Goal: Information Seeking & Learning: Learn about a topic

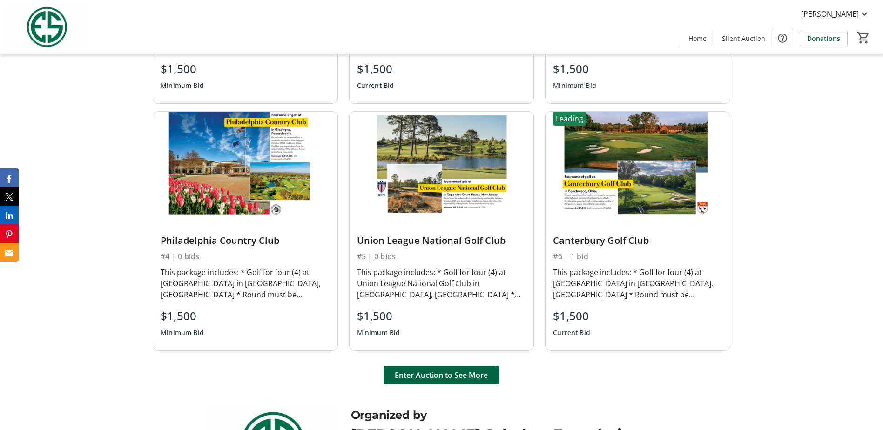
scroll to position [652, 0]
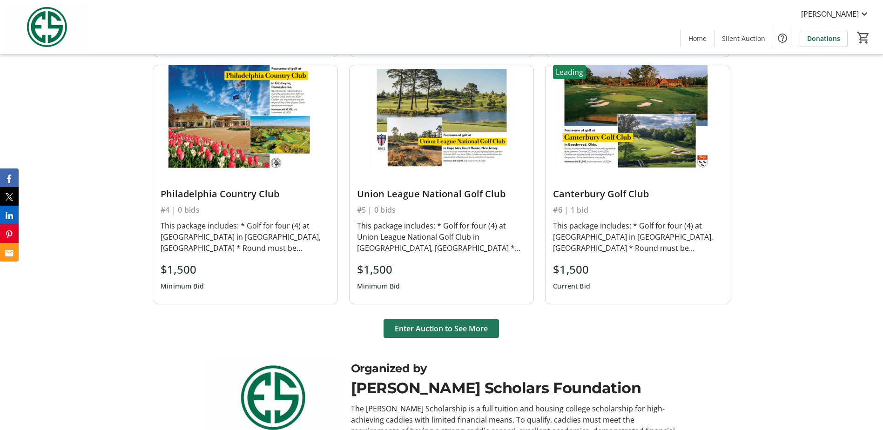
click at [440, 333] on span "Enter Auction to See More" at bounding box center [441, 328] width 93 height 11
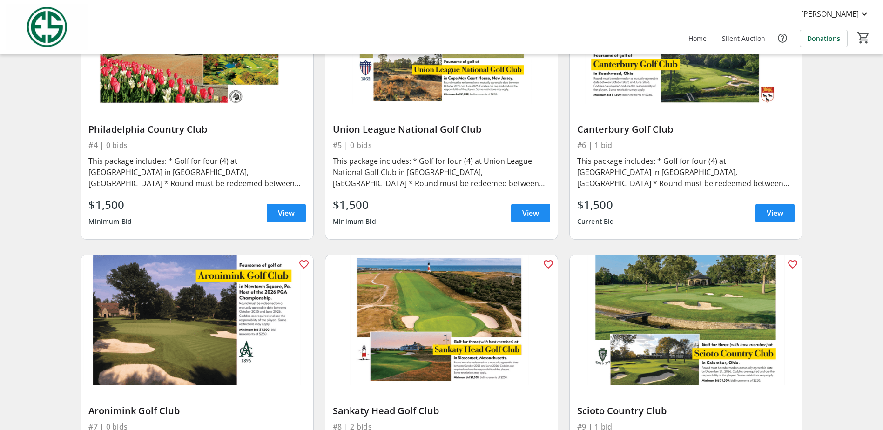
scroll to position [186, 0]
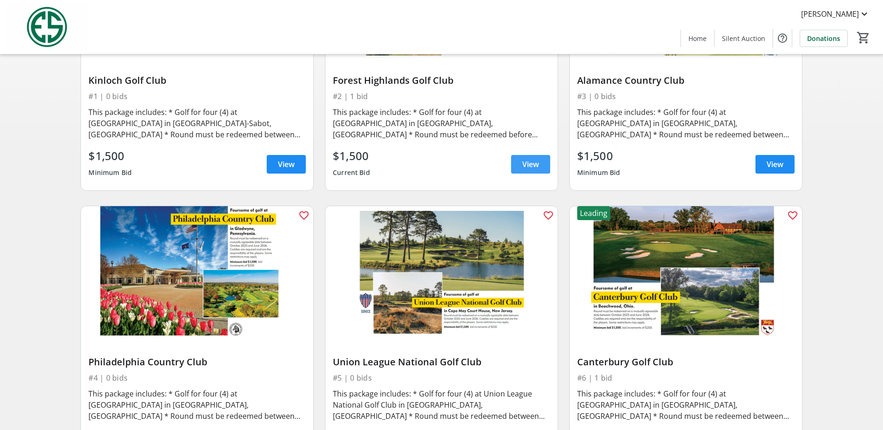
click at [523, 165] on span "View" at bounding box center [530, 164] width 17 height 11
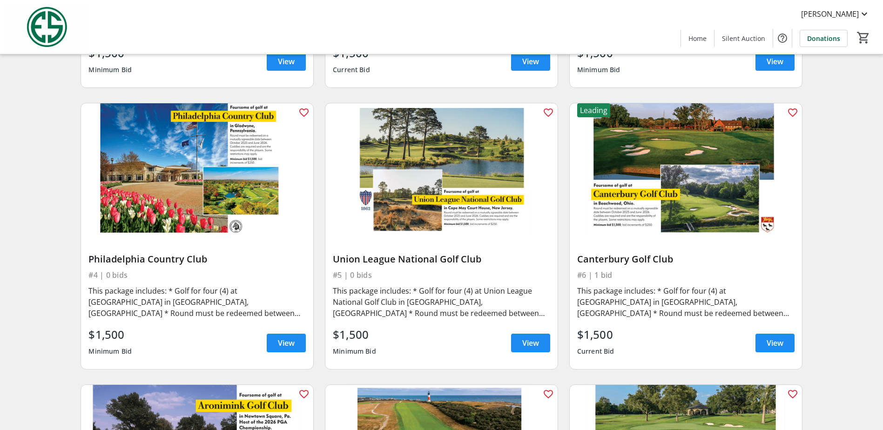
scroll to position [272, 0]
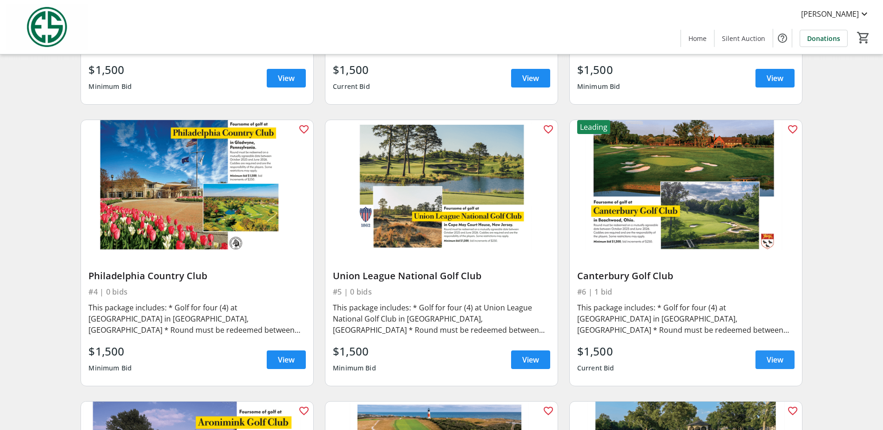
click at [773, 362] on span "View" at bounding box center [775, 359] width 17 height 11
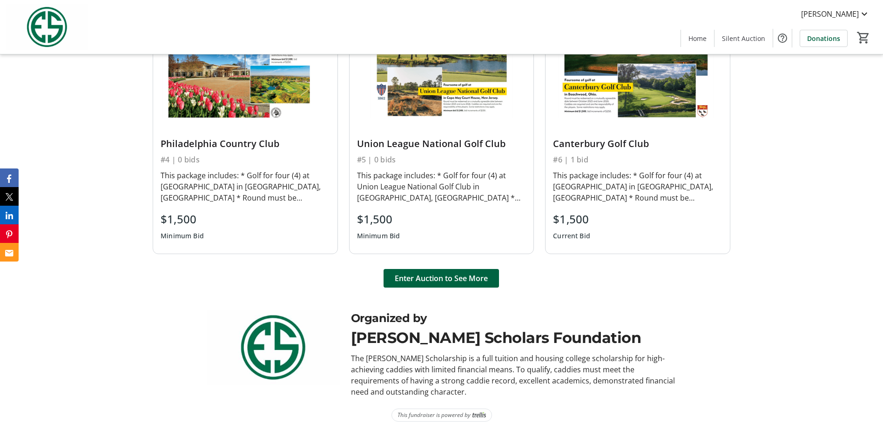
scroll to position [705, 0]
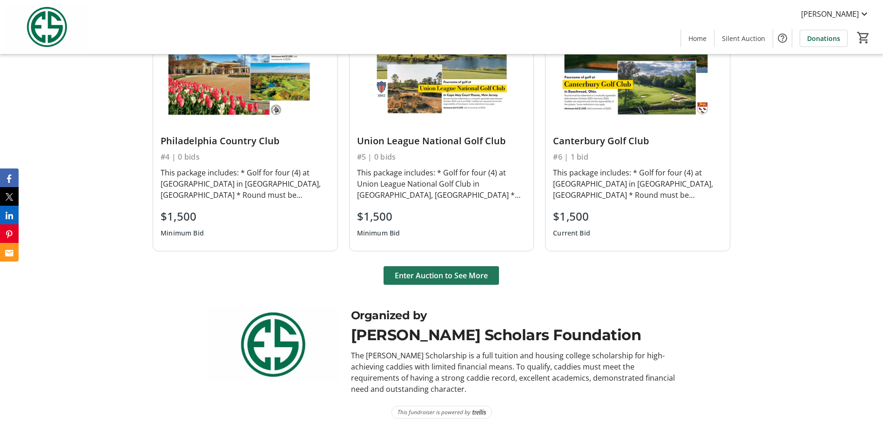
click at [449, 279] on span "Enter Auction to See More" at bounding box center [441, 275] width 93 height 11
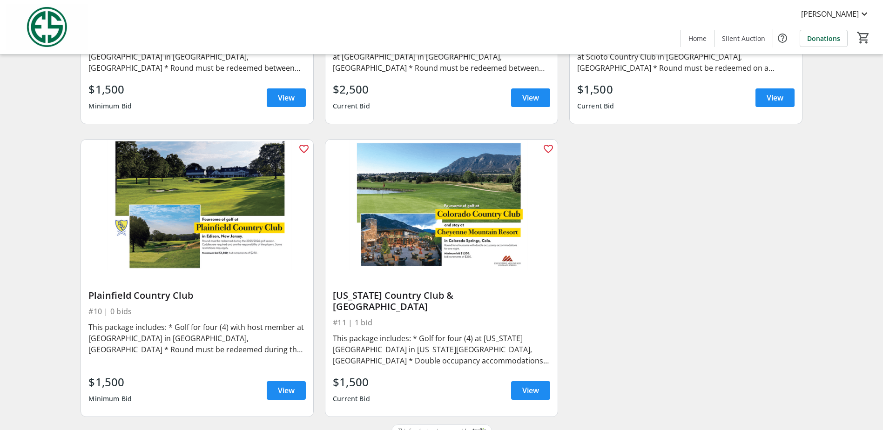
scroll to position [831, 0]
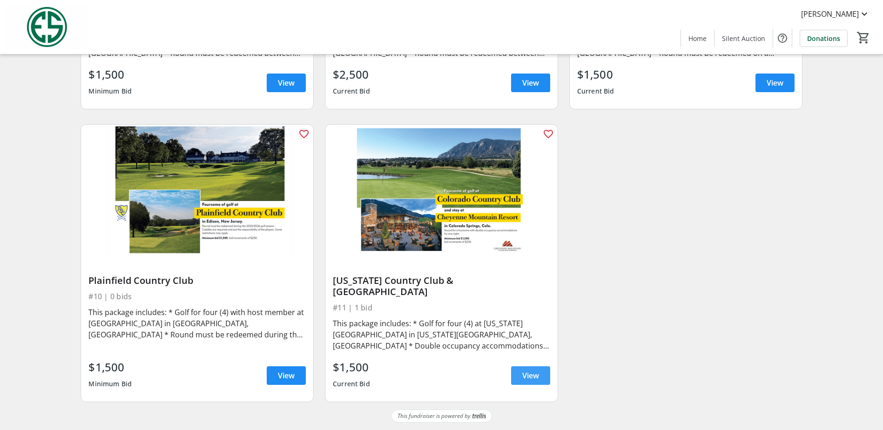
click at [534, 380] on span "View" at bounding box center [530, 375] width 17 height 11
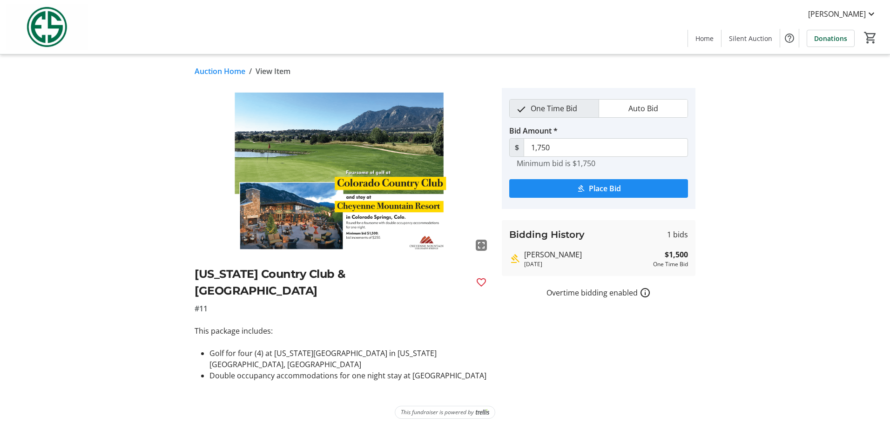
click at [645, 293] on mat-icon "How overtime bidding works for silent auctions" at bounding box center [645, 292] width 11 height 11
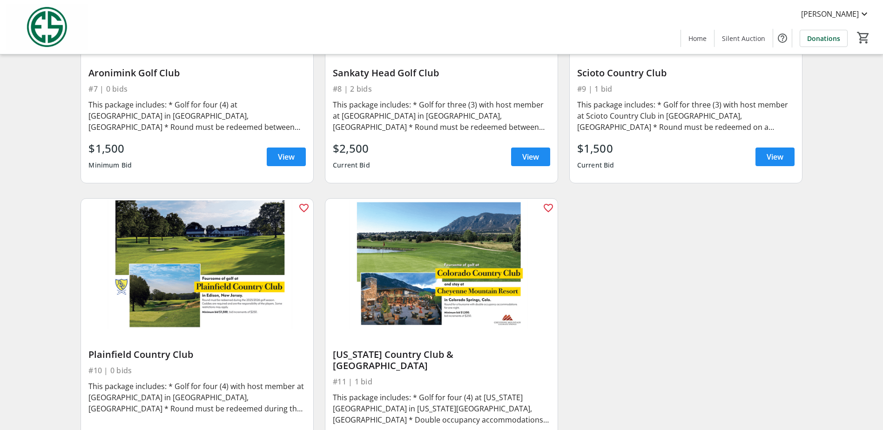
scroll to position [691, 0]
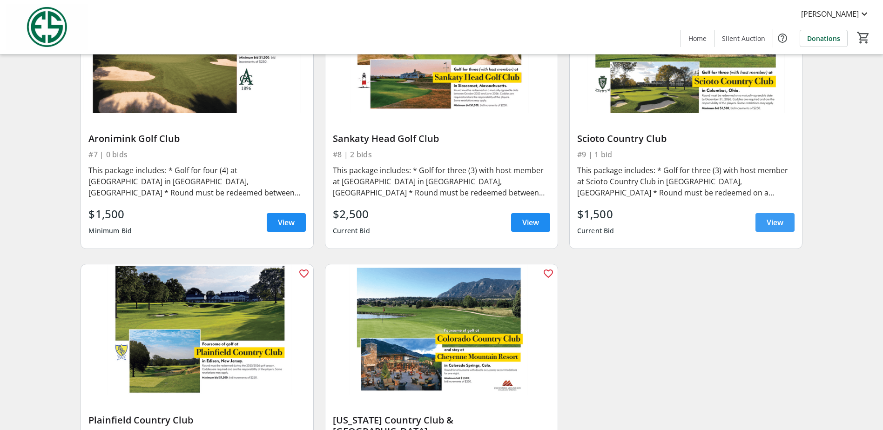
click at [767, 225] on span "View" at bounding box center [775, 222] width 17 height 11
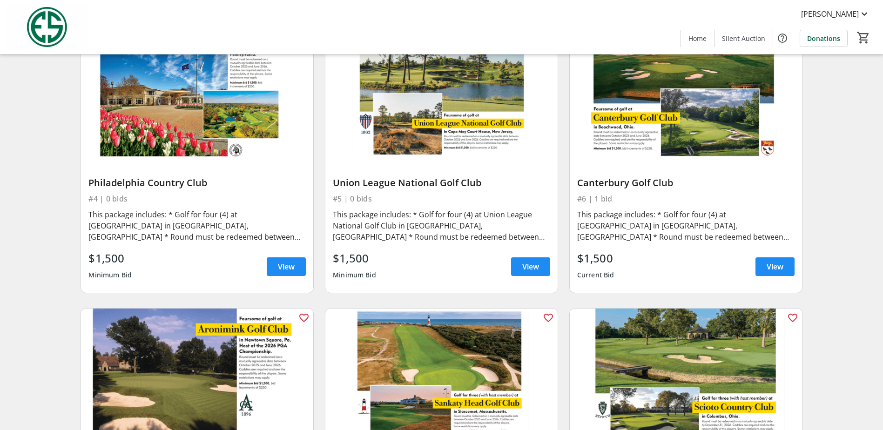
scroll to position [319, 0]
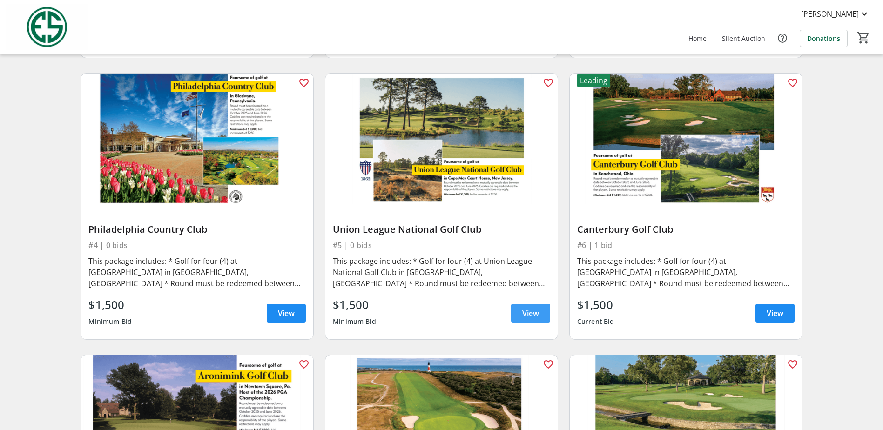
click at [536, 316] on span "View" at bounding box center [530, 313] width 17 height 11
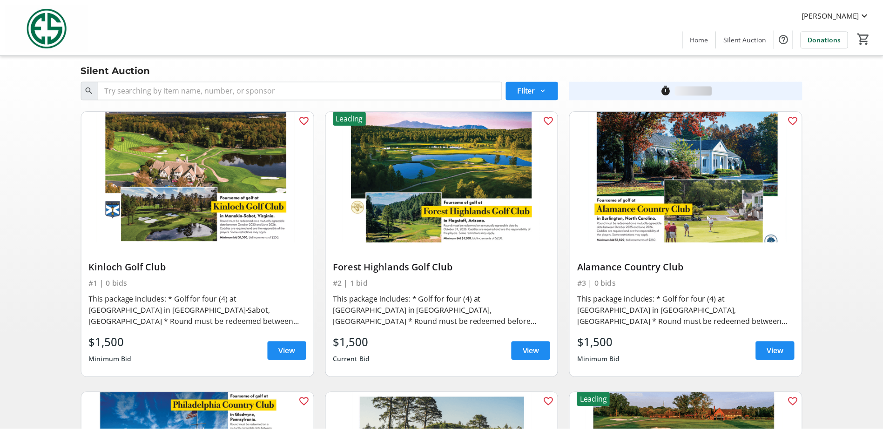
scroll to position [319, 0]
